Goal: Information Seeking & Learning: Learn about a topic

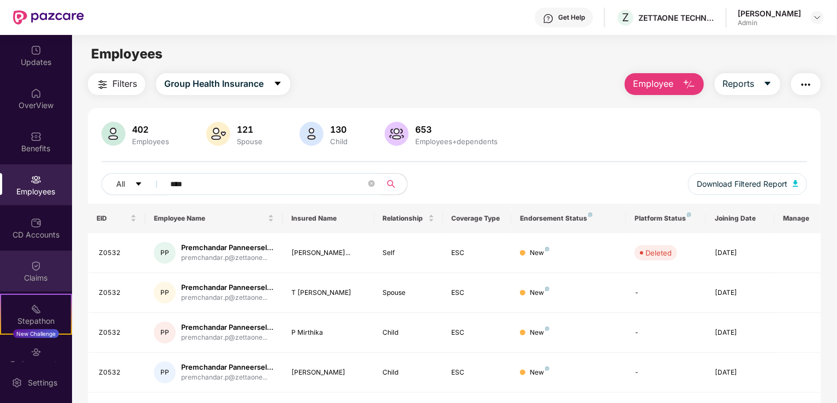
click at [31, 261] on img at bounding box center [36, 265] width 11 height 11
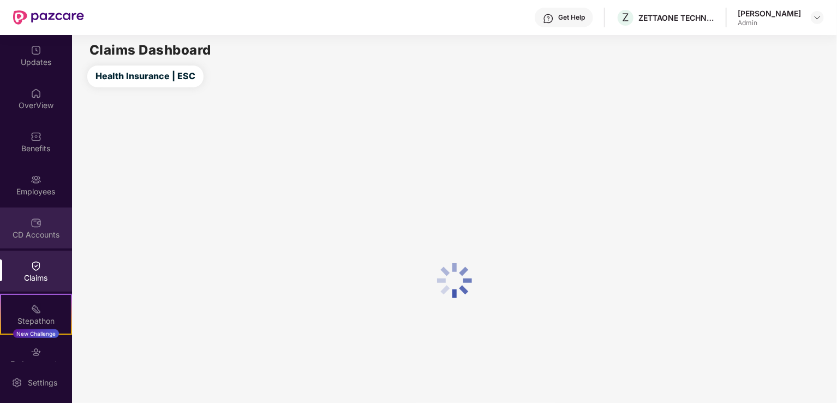
click at [33, 229] on div "CD Accounts" at bounding box center [36, 234] width 72 height 11
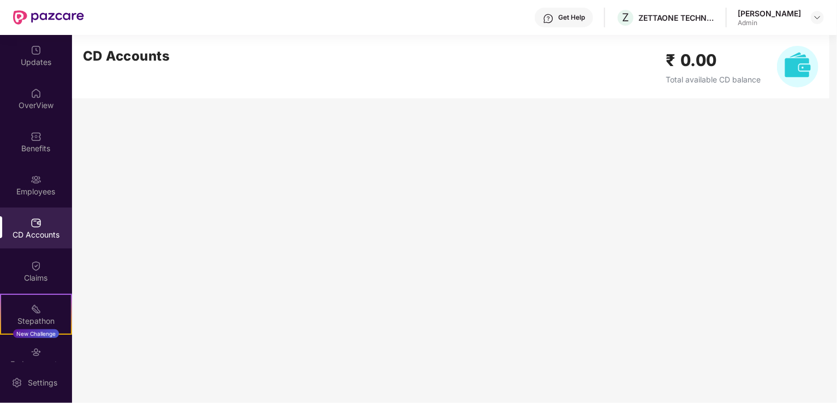
click at [794, 65] on img at bounding box center [797, 66] width 41 height 41
click at [710, 69] on h2 "₹ 0.00" at bounding box center [712, 60] width 95 height 26
click at [31, 55] on img at bounding box center [36, 50] width 11 height 11
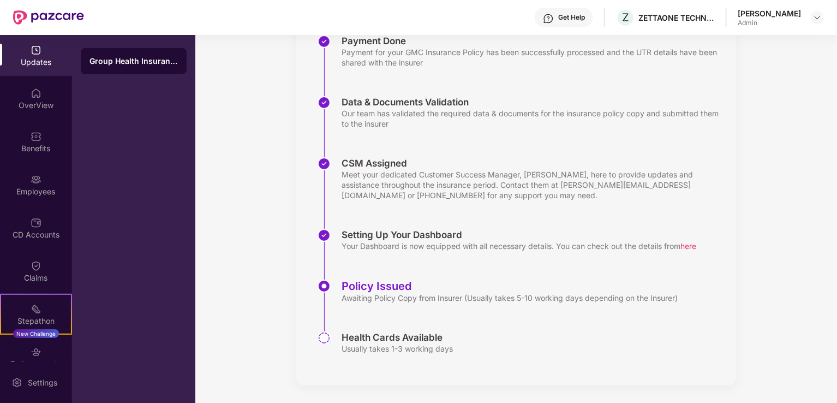
scroll to position [177, 0]
click at [361, 254] on div "Setting Up Your Dashboard Your Dashboard is now equipped with all necessary det…" at bounding box center [526, 254] width 419 height 51
click at [44, 110] on div "OverView" at bounding box center [36, 105] width 72 height 11
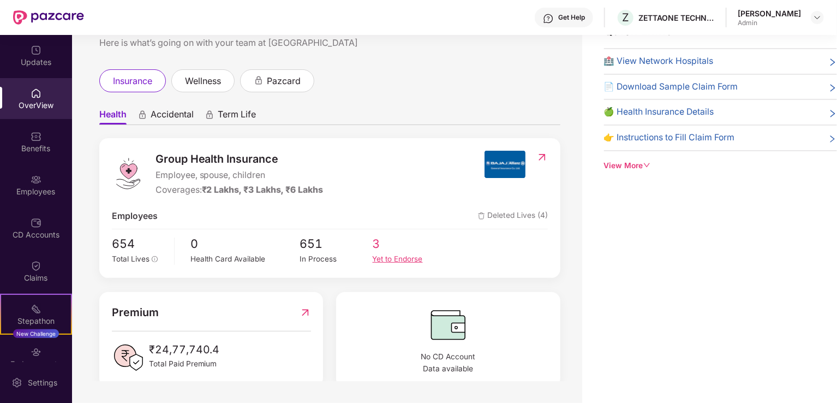
click at [383, 259] on div "Yet to Endorse" at bounding box center [409, 258] width 73 height 11
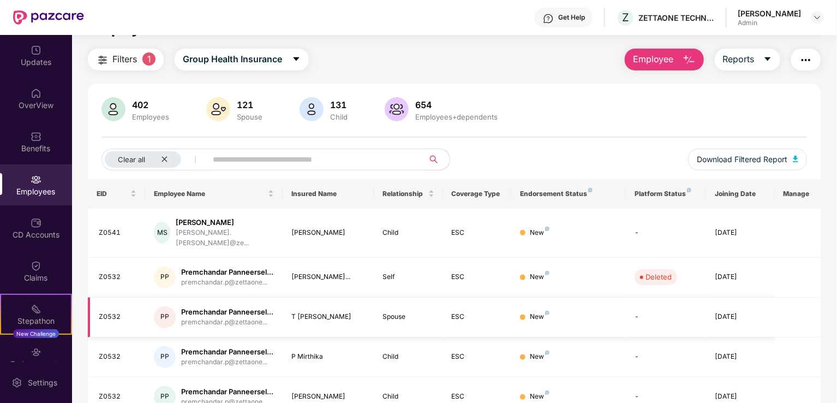
scroll to position [24, 0]
click at [32, 191] on div "Employees" at bounding box center [36, 191] width 72 height 11
click at [33, 100] on div "OverView" at bounding box center [36, 105] width 72 height 11
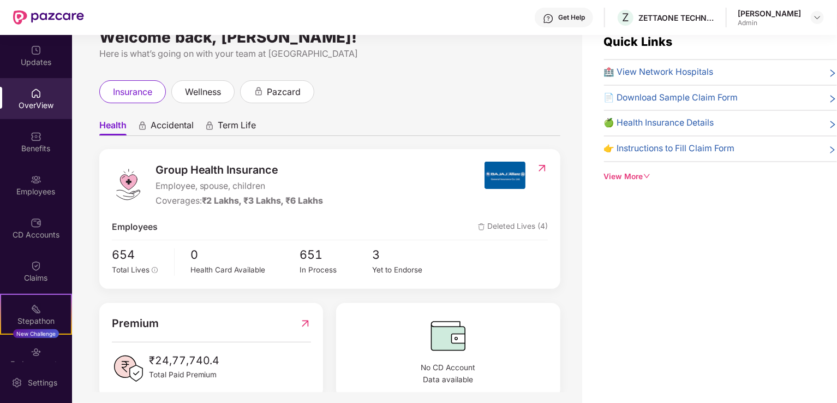
scroll to position [39, 0]
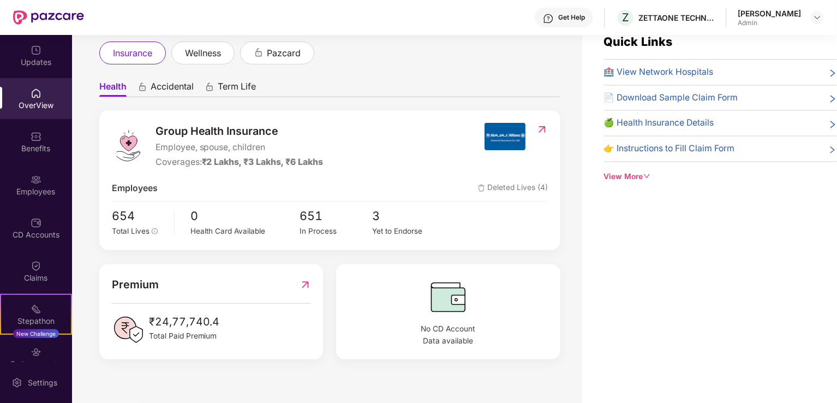
click at [661, 97] on span "📄 Download Sample Claim Form" at bounding box center [671, 98] width 134 height 14
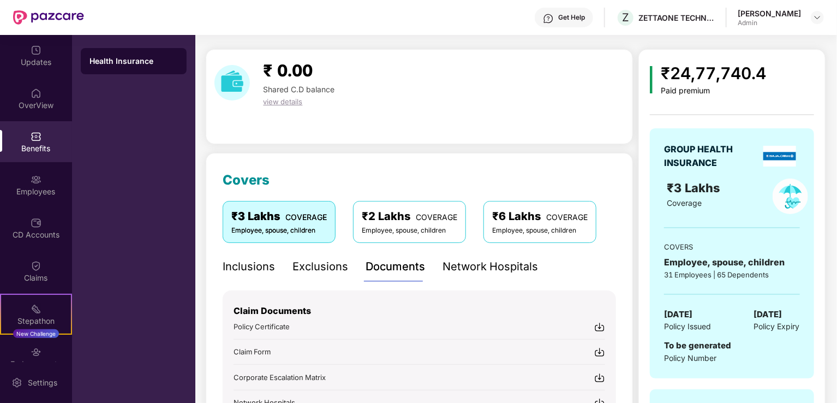
scroll to position [94, 0]
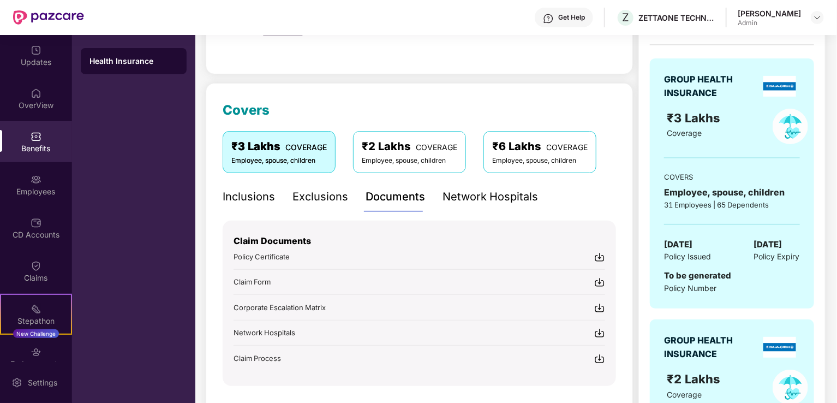
click at [321, 199] on div "Exclusions" at bounding box center [320, 196] width 56 height 17
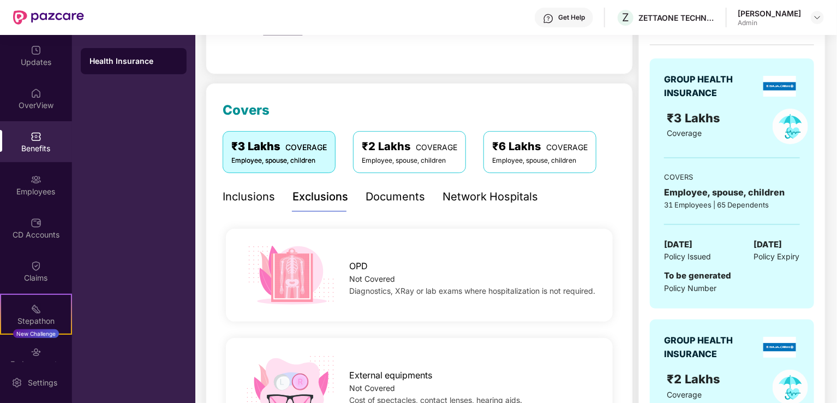
click at [242, 190] on div "Inclusions" at bounding box center [249, 196] width 52 height 17
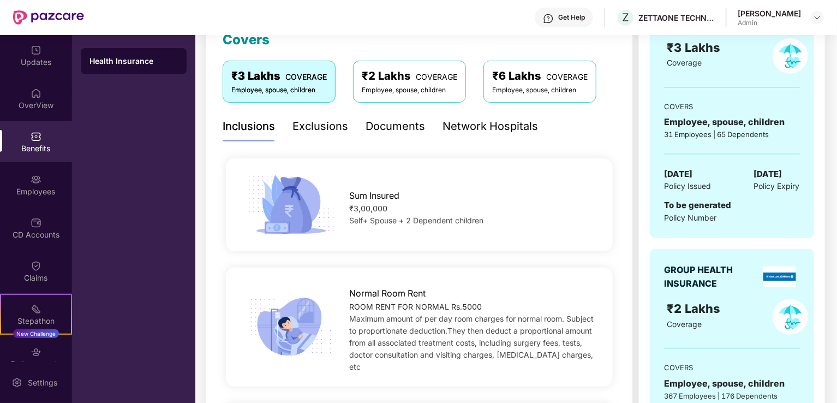
scroll to position [165, 0]
click at [502, 122] on div "Network Hospitals" at bounding box center [489, 125] width 95 height 17
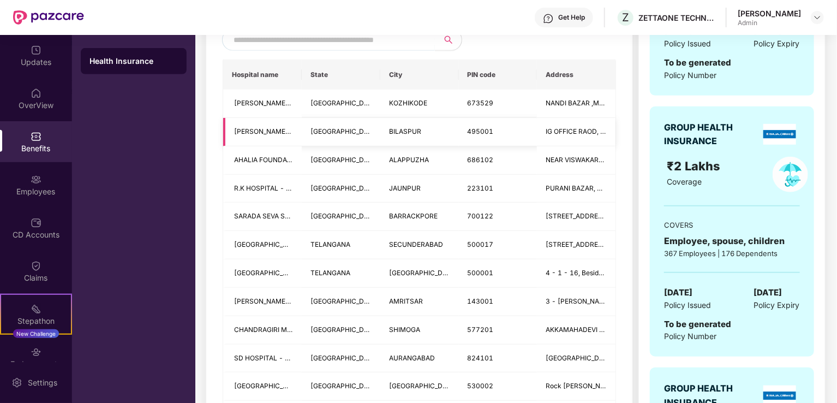
scroll to position [0, 0]
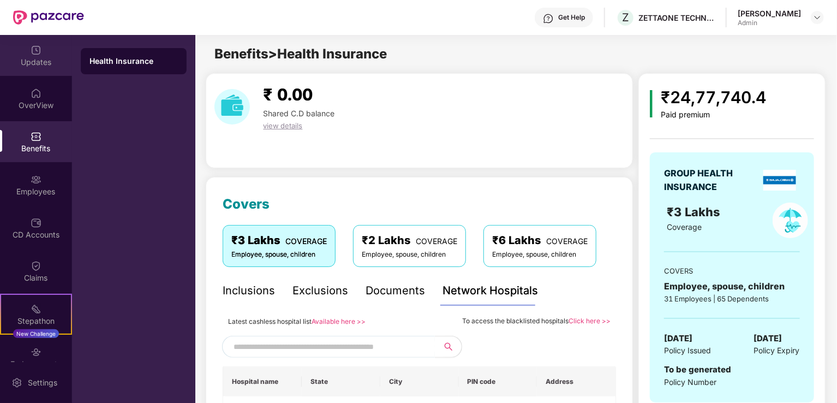
click at [33, 62] on div "Updates" at bounding box center [36, 62] width 72 height 11
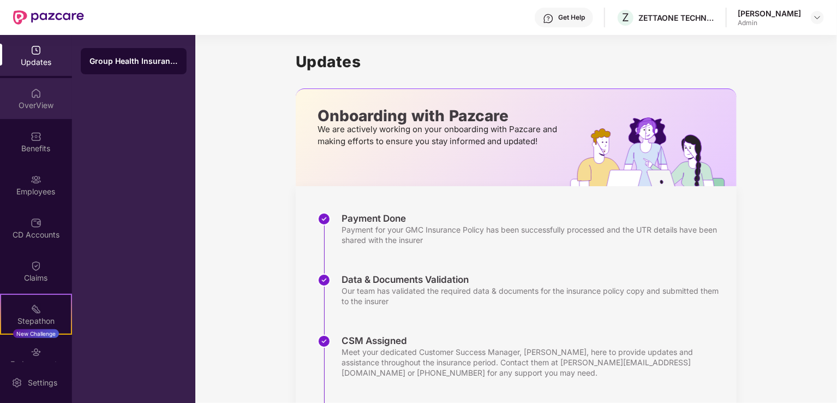
click at [28, 93] on div "OverView" at bounding box center [36, 98] width 72 height 41
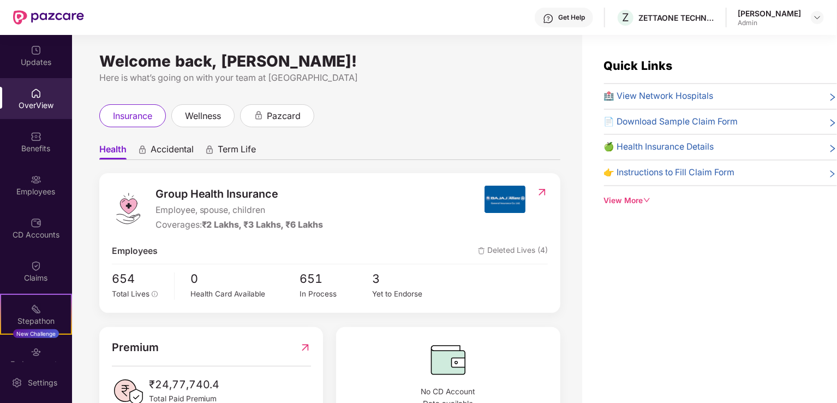
scroll to position [39, 0]
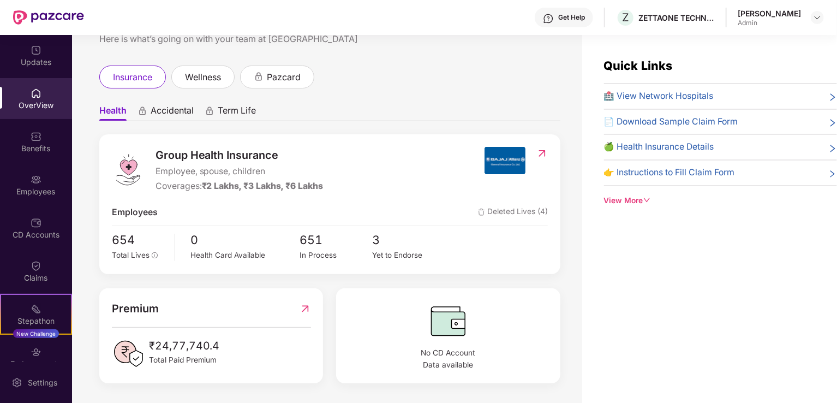
click at [649, 143] on span "🍏 Health Insurance Details" at bounding box center [659, 147] width 110 height 14
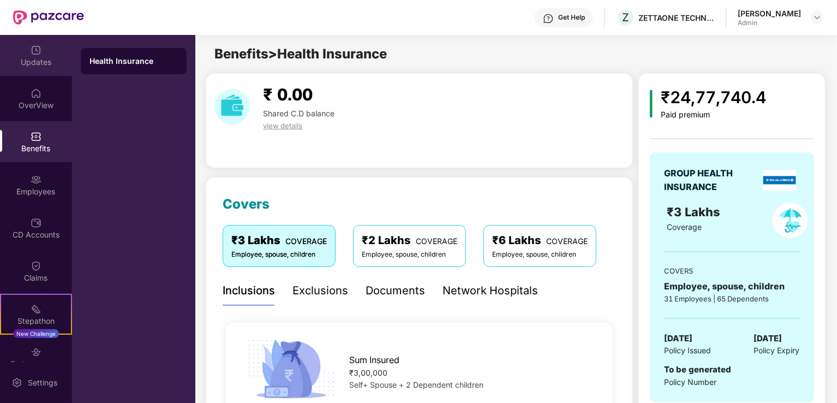
click at [28, 59] on div "Updates" at bounding box center [36, 62] width 72 height 11
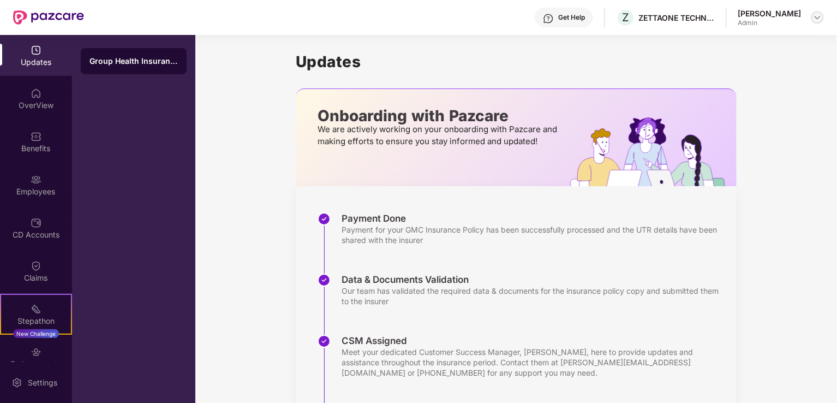
click at [818, 18] on img at bounding box center [817, 17] width 9 height 9
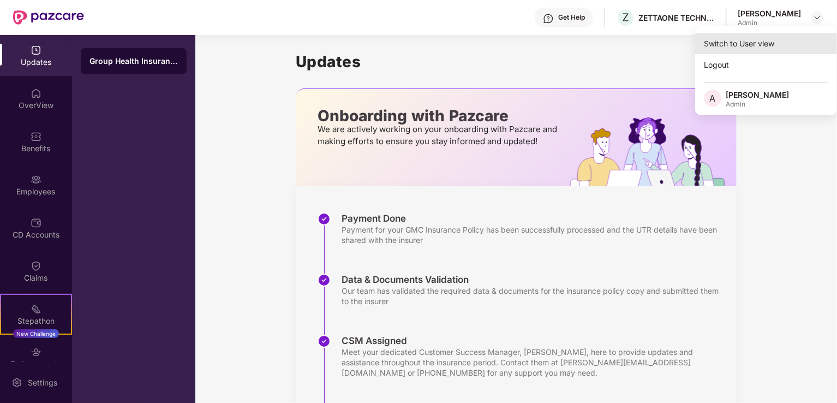
click at [718, 43] on div "Switch to User view" at bounding box center [766, 43] width 142 height 21
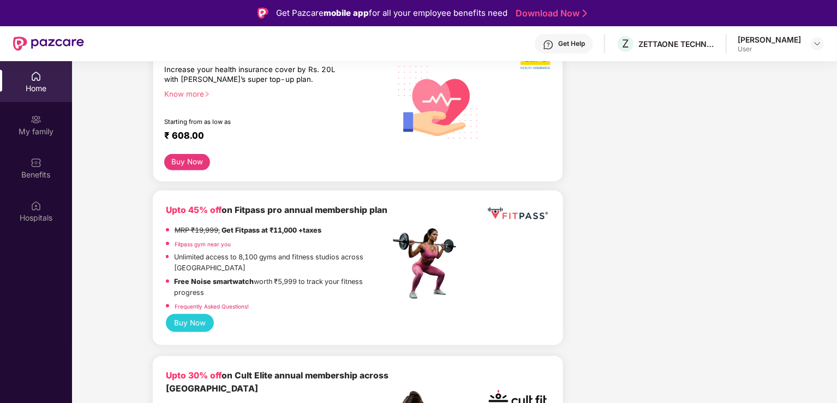
scroll to position [0, 0]
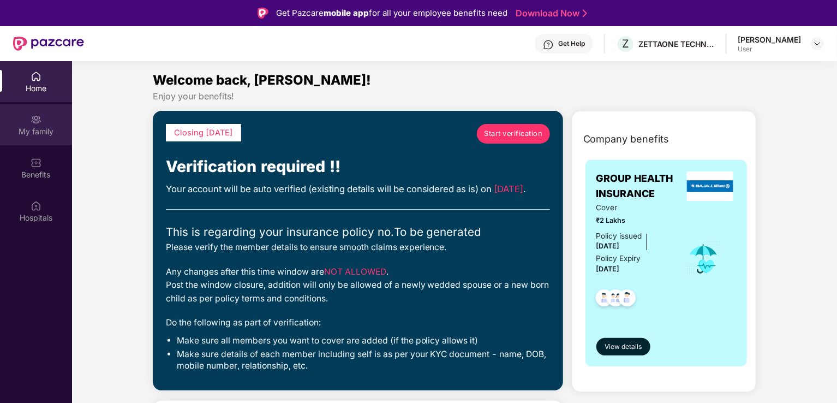
click at [37, 115] on img at bounding box center [36, 119] width 11 height 11
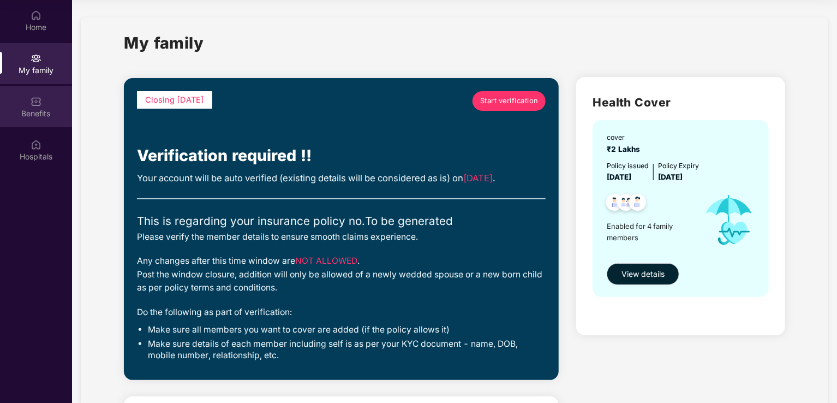
click at [31, 121] on div "Benefits" at bounding box center [36, 106] width 72 height 41
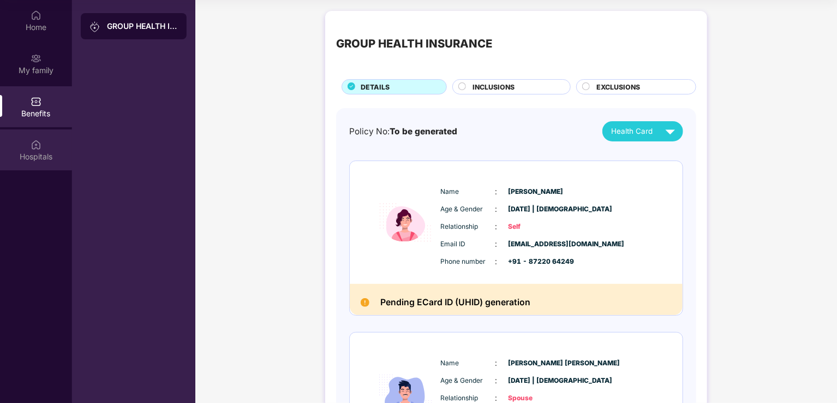
click at [37, 151] on div "Hospitals" at bounding box center [36, 156] width 72 height 11
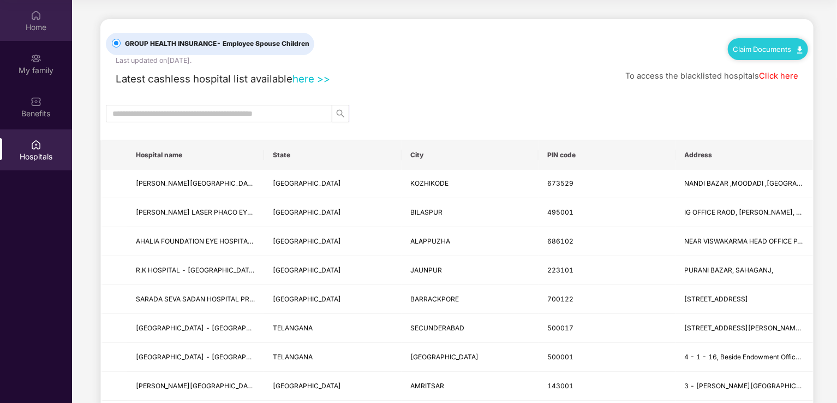
click at [34, 23] on div "Home" at bounding box center [36, 27] width 72 height 11
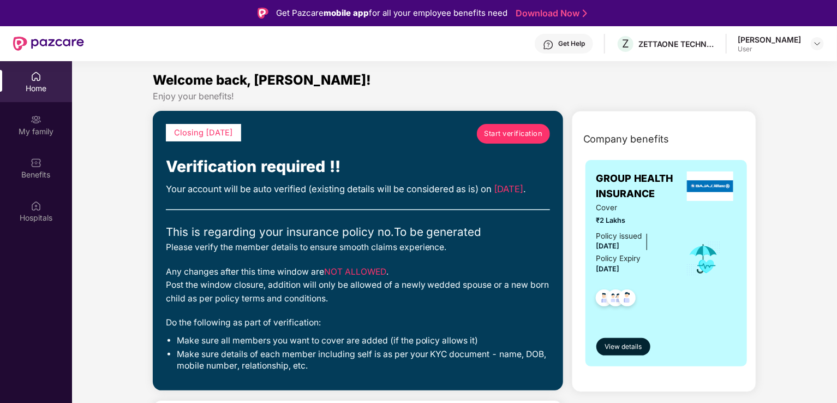
click at [797, 40] on div "[PERSON_NAME]" at bounding box center [768, 39] width 63 height 10
click at [816, 44] on img at bounding box center [817, 43] width 9 height 9
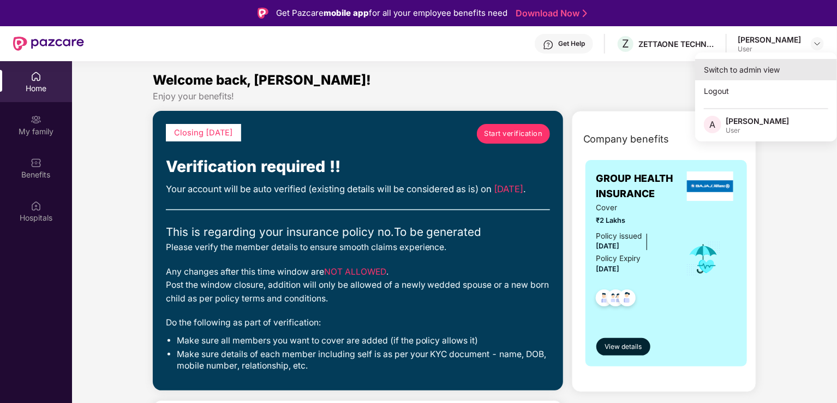
click at [735, 68] on div "Switch to admin view" at bounding box center [766, 69] width 142 height 21
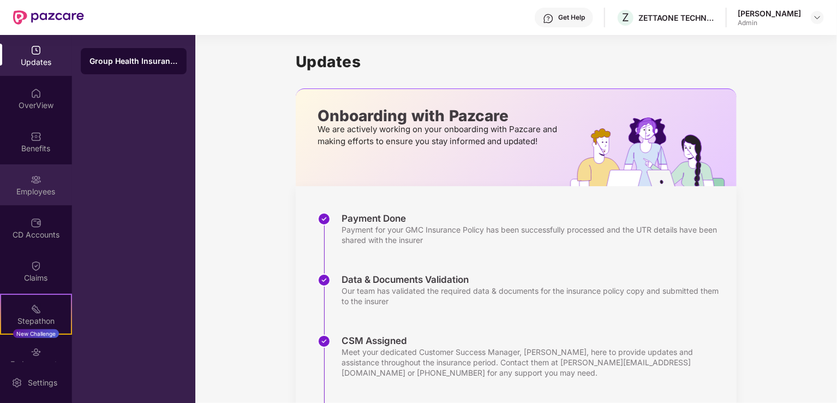
click at [31, 174] on img at bounding box center [36, 179] width 11 height 11
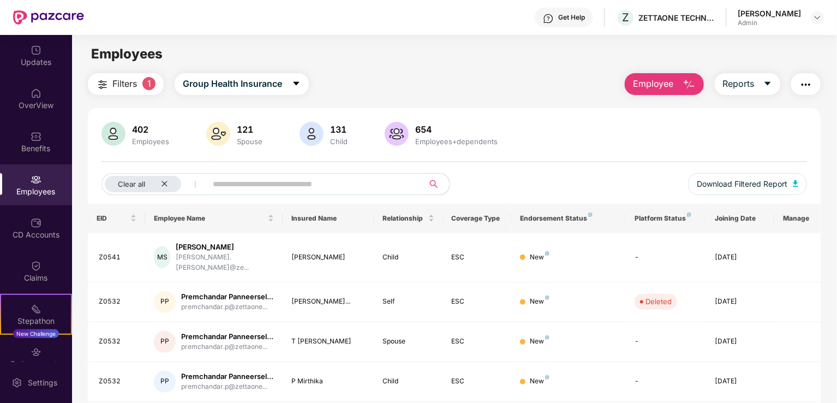
click at [686, 81] on img "button" at bounding box center [688, 84] width 13 height 13
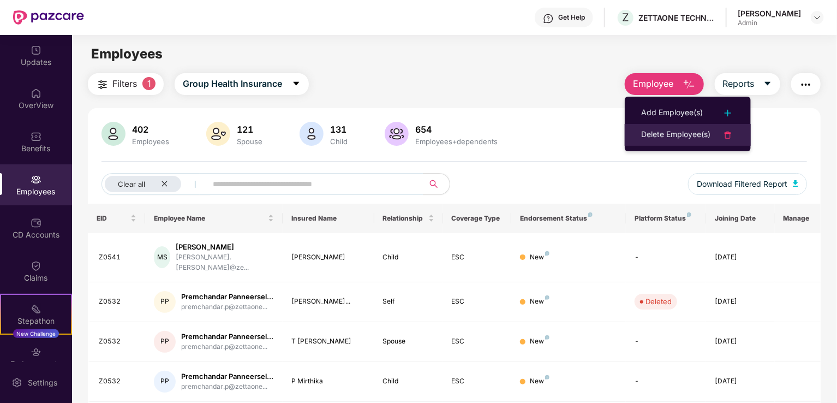
click at [665, 134] on div "Delete Employee(s)" at bounding box center [675, 134] width 69 height 13
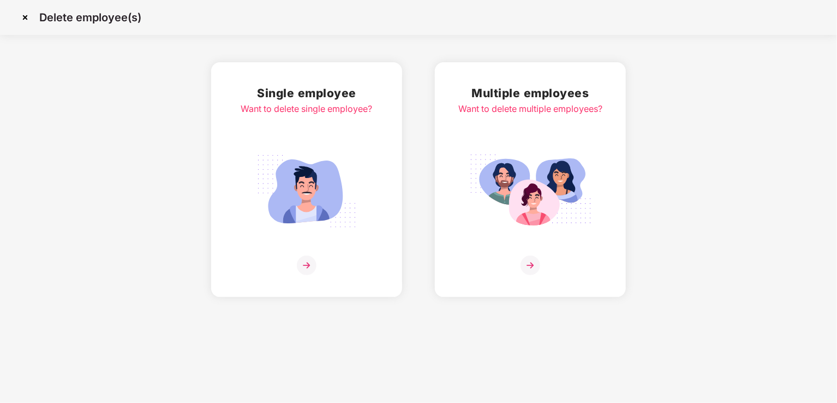
click at [308, 265] on img at bounding box center [307, 265] width 20 height 20
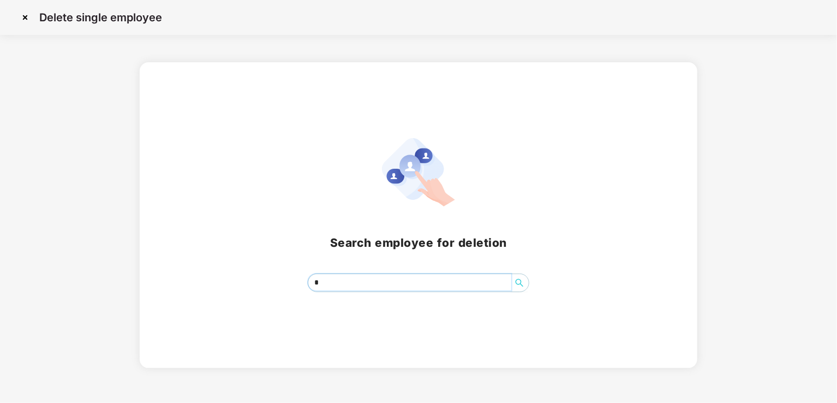
click at [335, 280] on input "*" at bounding box center [409, 282] width 203 height 16
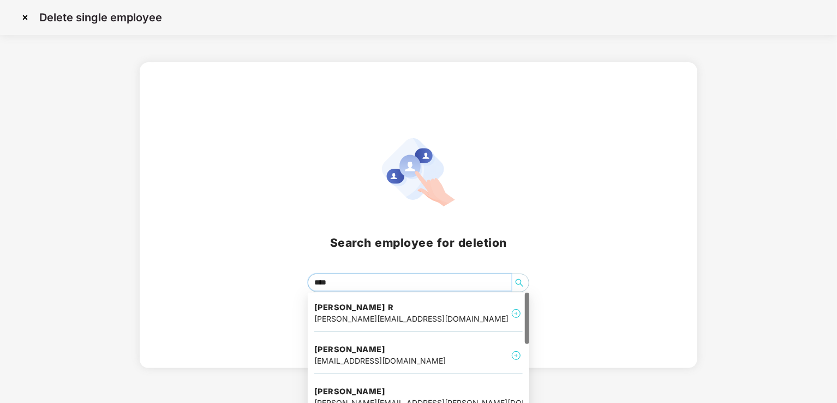
type input "*****"
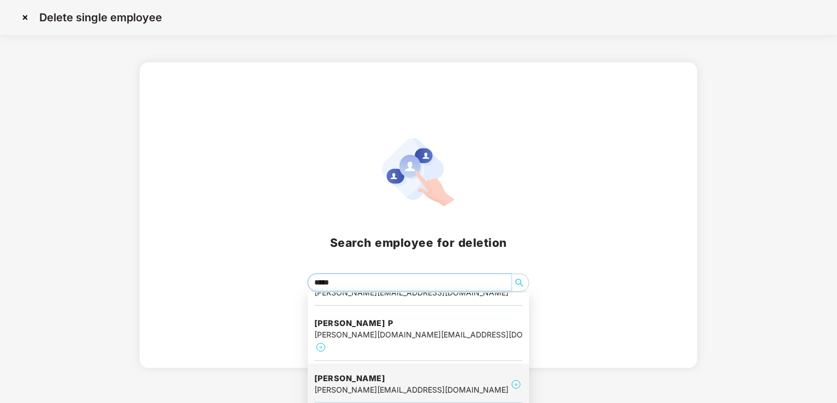
scroll to position [196, 0]
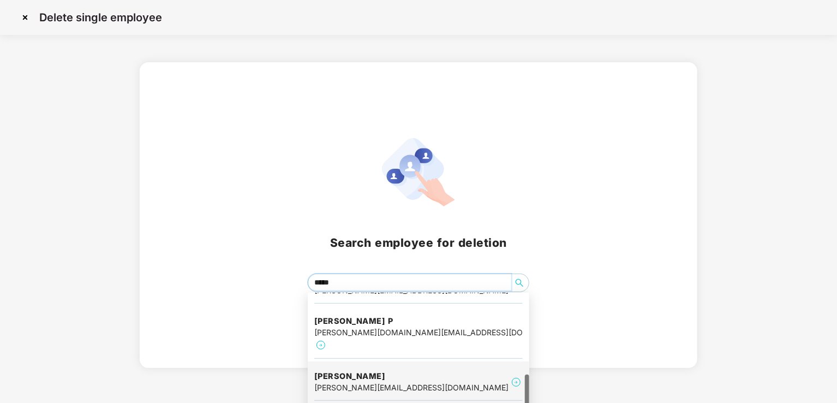
click at [336, 370] on h4 "[PERSON_NAME]" at bounding box center [411, 375] width 194 height 11
